Goal: Task Accomplishment & Management: Use online tool/utility

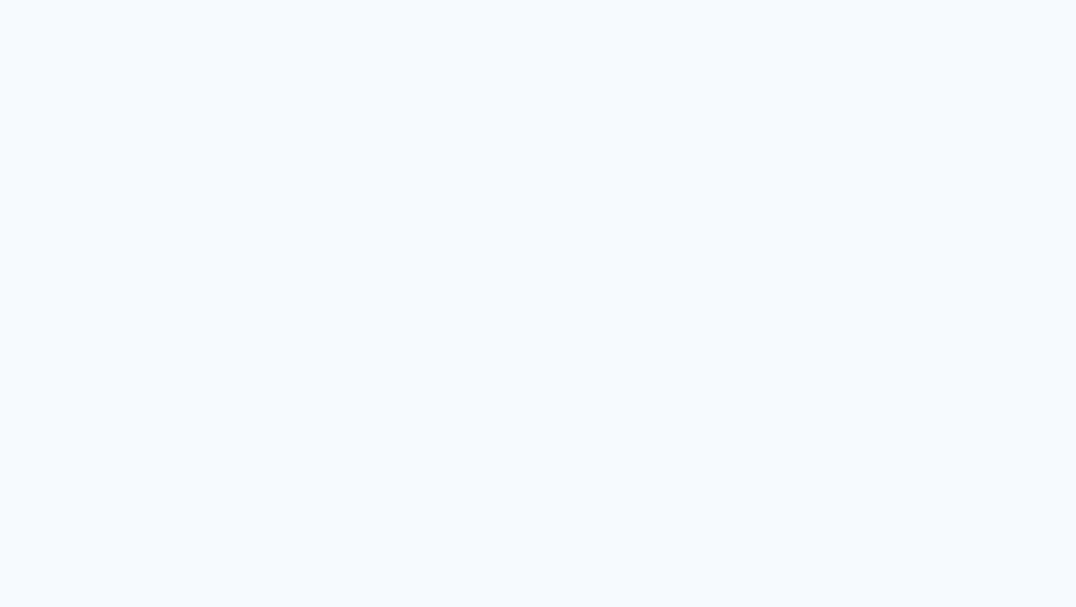
type input "Todas as fotos"
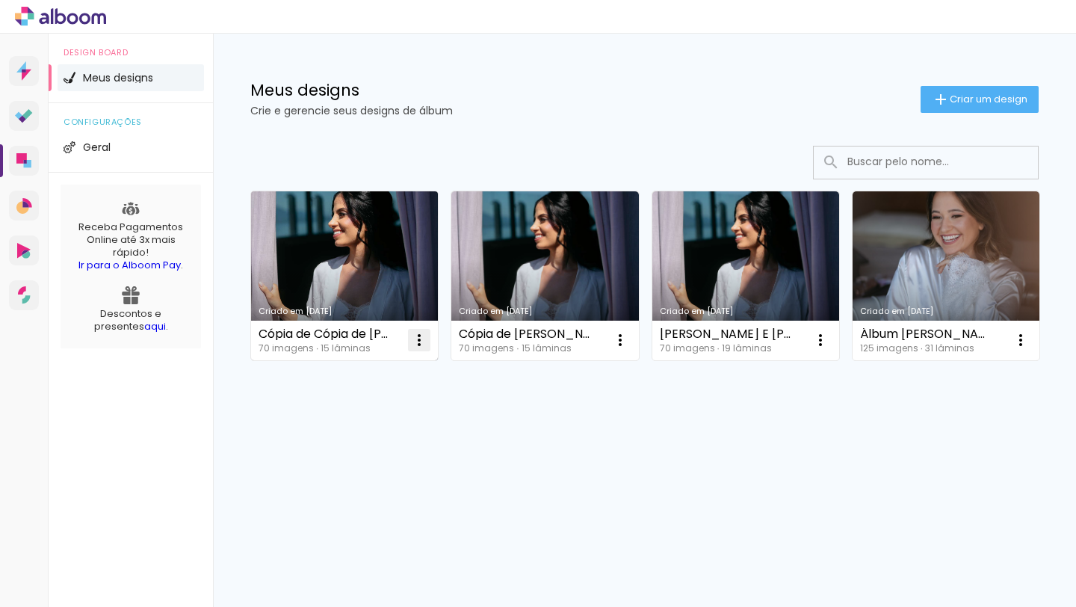
click at [418, 342] on iron-icon at bounding box center [419, 340] width 18 height 18
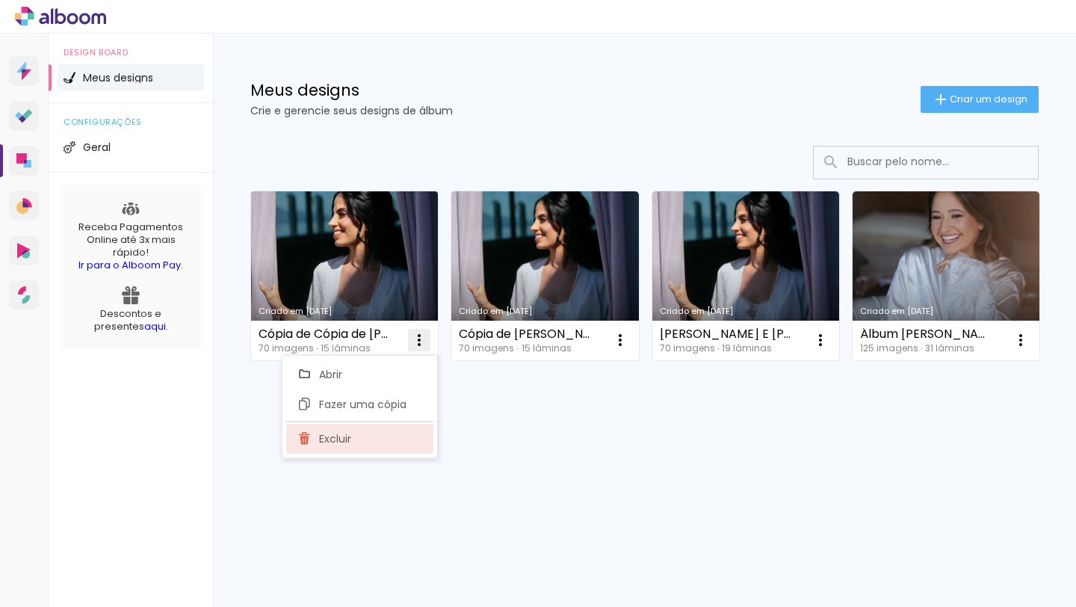
click at [345, 442] on span "Excluir" at bounding box center [335, 438] width 32 height 10
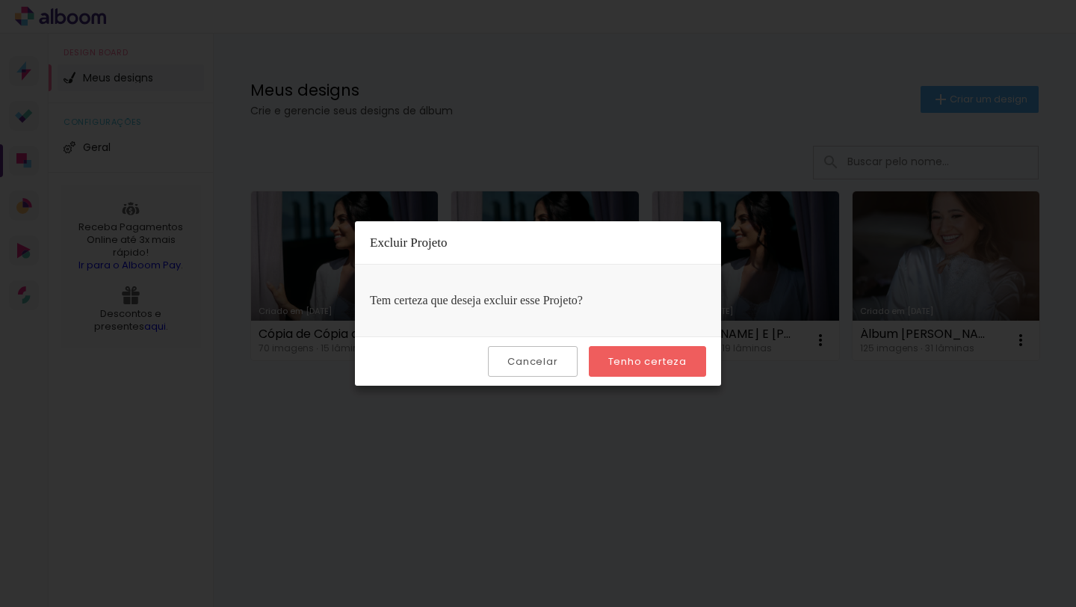
click at [661, 371] on paper-button "Tenho certeza" at bounding box center [647, 361] width 117 height 31
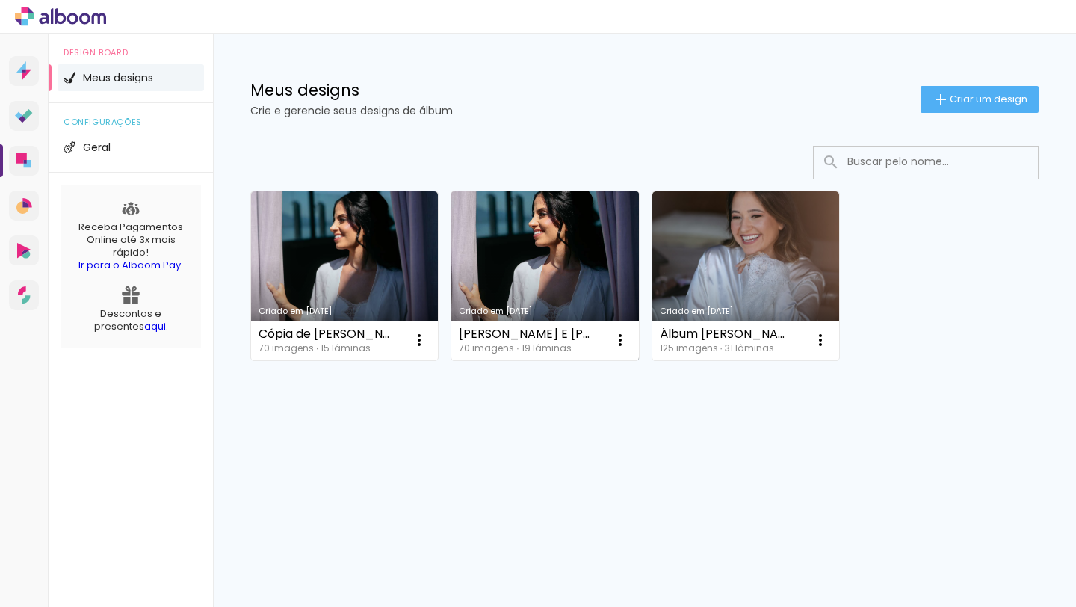
click at [510, 201] on link "Criado em [DATE]" at bounding box center [544, 275] width 187 height 169
